Goal: Entertainment & Leisure: Consume media (video, audio)

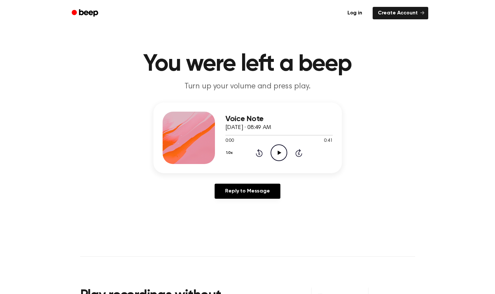
click at [278, 154] on icon at bounding box center [280, 152] width 4 height 4
drag, startPoint x: 316, startPoint y: 137, endPoint x: 292, endPoint y: 138, distance: 24.5
click at [292, 138] on div "0:36 0:41 Your browser does not support the [object Object] element." at bounding box center [278, 138] width 107 height 12
drag, startPoint x: 292, startPoint y: 138, endPoint x: 322, endPoint y: 136, distance: 30.1
click at [322, 136] on span at bounding box center [320, 134] width 5 height 5
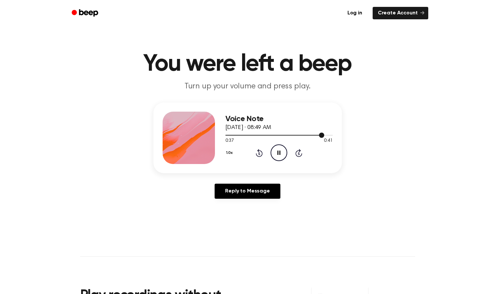
drag, startPoint x: 322, startPoint y: 136, endPoint x: 315, endPoint y: 136, distance: 6.5
click at [315, 136] on div at bounding box center [278, 134] width 107 height 5
click at [291, 136] on div at bounding box center [278, 134] width 107 height 5
click at [286, 134] on div at bounding box center [278, 134] width 107 height 5
click at [271, 135] on div at bounding box center [256, 135] width 62 height 1
